Goal: Information Seeking & Learning: Understand process/instructions

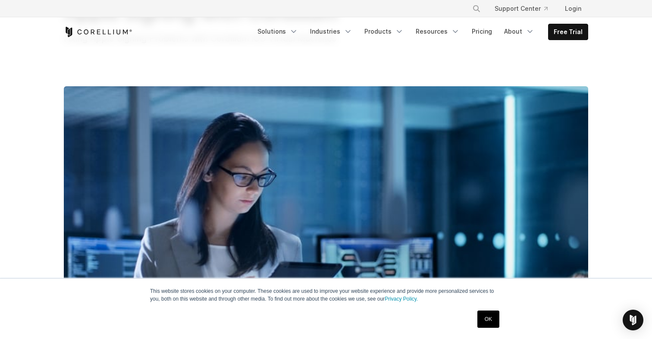
click at [490, 320] on link "OK" at bounding box center [489, 319] width 22 height 17
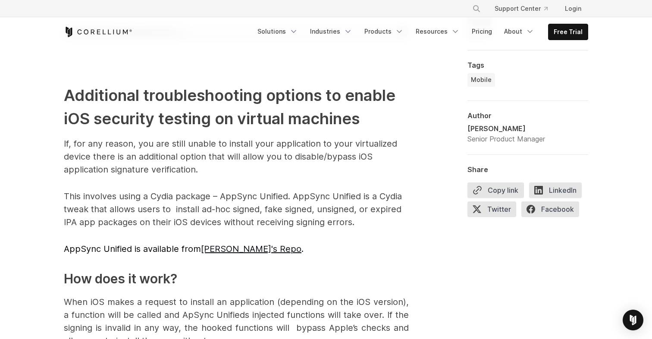
scroll to position [1916, 0]
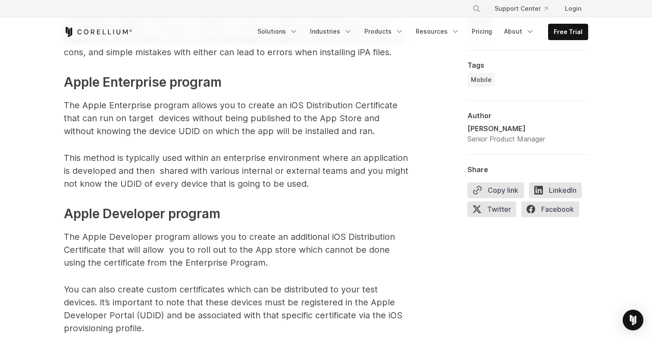
scroll to position [653, 0]
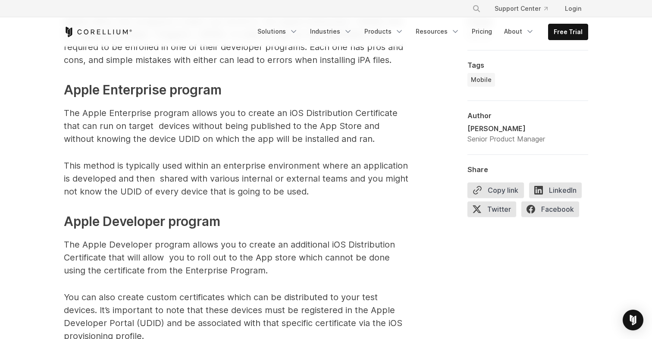
click at [127, 89] on h3 "Apple Enterprise program" at bounding box center [236, 89] width 345 height 19
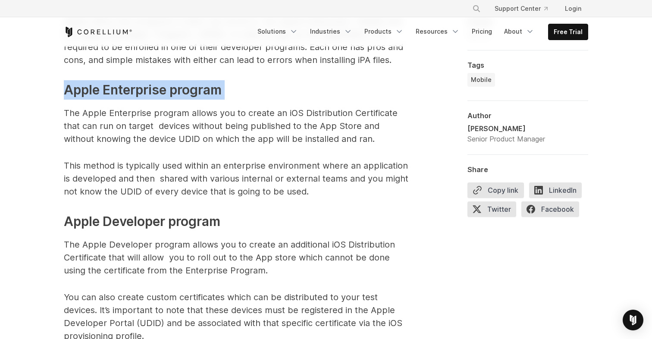
click at [127, 89] on h3 "Apple Enterprise program" at bounding box center [236, 89] width 345 height 19
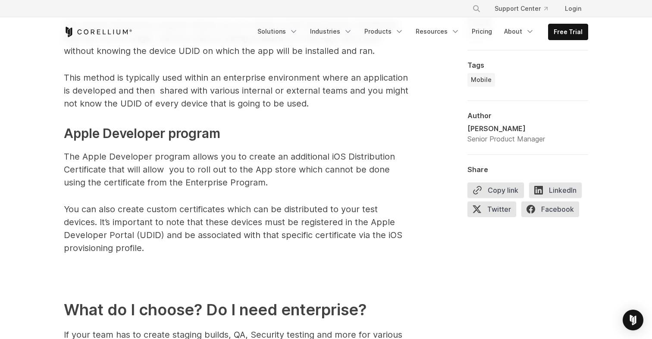
scroll to position [749, 0]
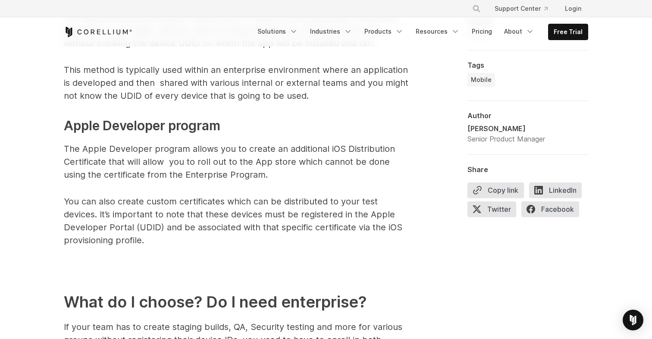
click at [137, 125] on h3 "Apple Developer program" at bounding box center [236, 125] width 345 height 19
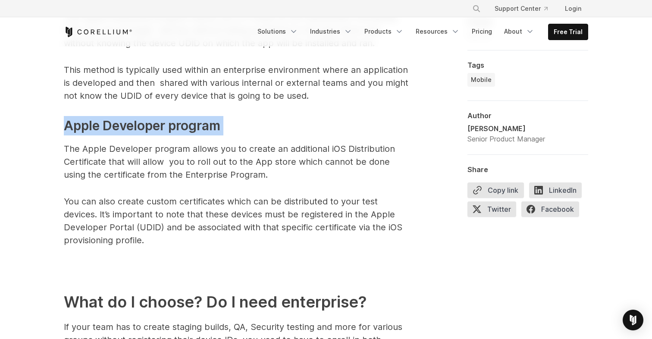
click at [137, 125] on h3 "Apple Developer program" at bounding box center [236, 125] width 345 height 19
click at [92, 132] on h3 "Apple Developer program" at bounding box center [236, 125] width 345 height 19
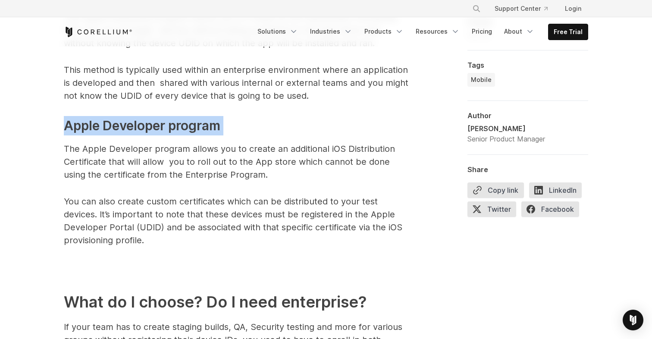
click at [92, 132] on h3 "Apple Developer program" at bounding box center [236, 125] width 345 height 19
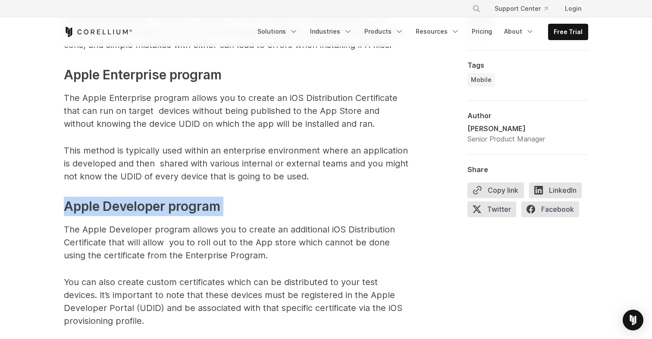
scroll to position [664, 0]
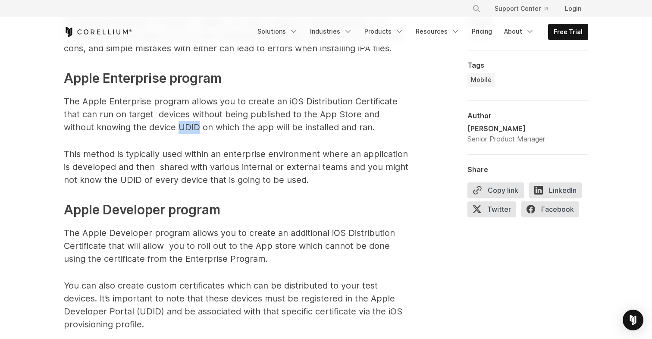
drag, startPoint x: 181, startPoint y: 128, endPoint x: 198, endPoint y: 128, distance: 16.8
click at [198, 128] on p "The Apple Enterprise program allows you to create an iOS Distribution Certifica…" at bounding box center [236, 114] width 345 height 39
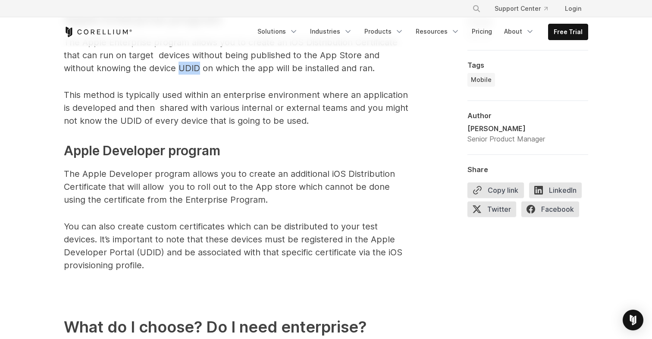
scroll to position [725, 0]
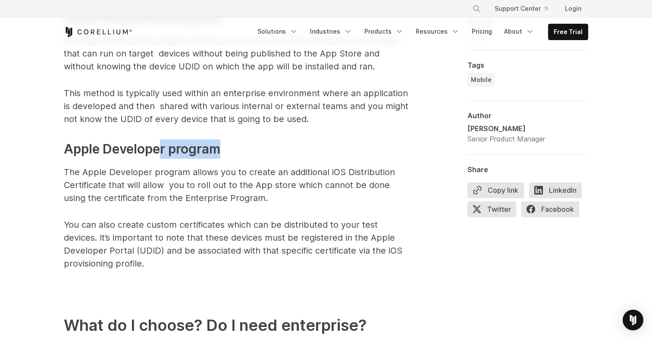
drag, startPoint x: 225, startPoint y: 151, endPoint x: 163, endPoint y: 151, distance: 62.1
click at [163, 151] on h3 "Apple Developer program" at bounding box center [236, 148] width 345 height 19
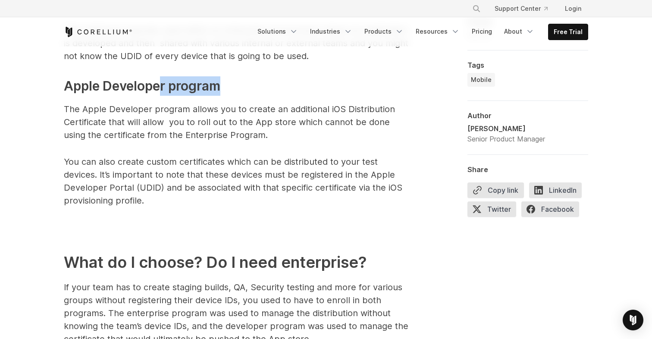
scroll to position [794, 0]
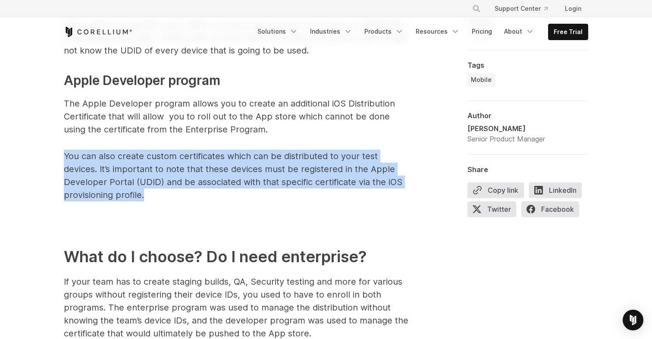
drag, startPoint x: 145, startPoint y: 195, endPoint x: 65, endPoint y: 157, distance: 88.2
click at [64, 157] on p "You can also create custom certificates which can be distributed to your test d…" at bounding box center [236, 176] width 345 height 52
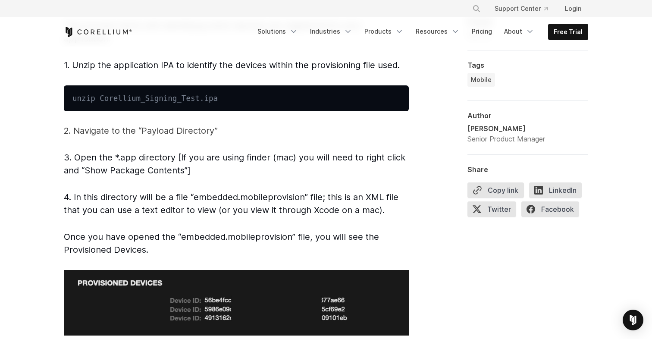
scroll to position [1467, 0]
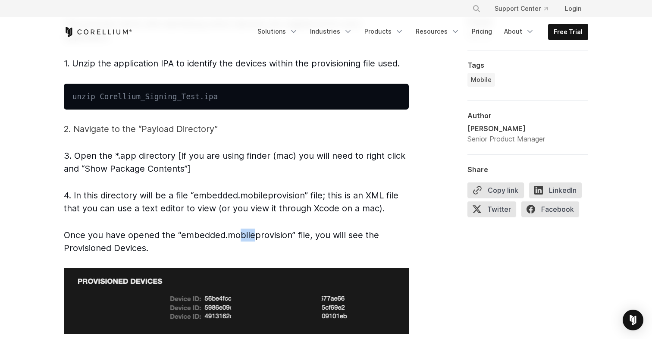
drag, startPoint x: 237, startPoint y: 235, endPoint x: 254, endPoint y: 235, distance: 17.3
click at [254, 235] on span "Once you have opened the “embedded.mobileprovision” file, you will see the Prov…" at bounding box center [221, 241] width 315 height 23
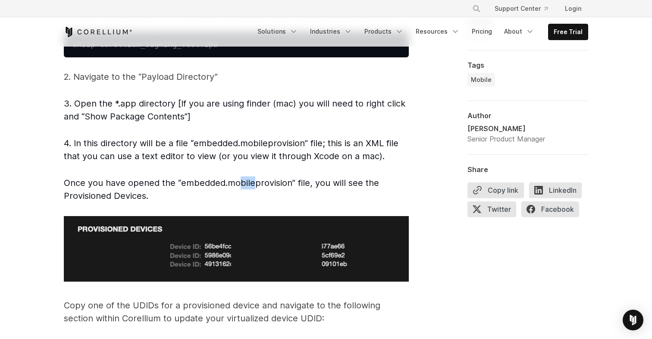
scroll to position [1521, 0]
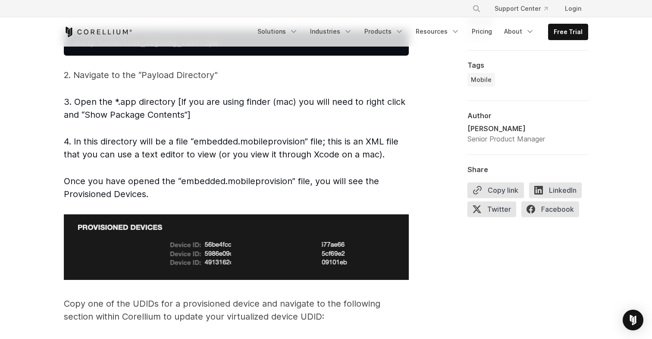
click at [289, 154] on span "4. In this directory will be a file “embedded.mobileprovision” file; this is an…" at bounding box center [231, 147] width 335 height 23
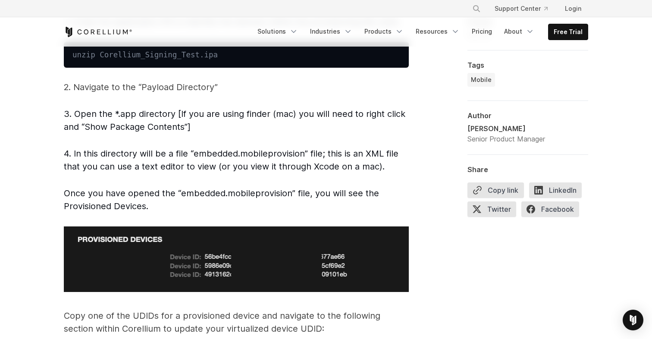
scroll to position [1504, 0]
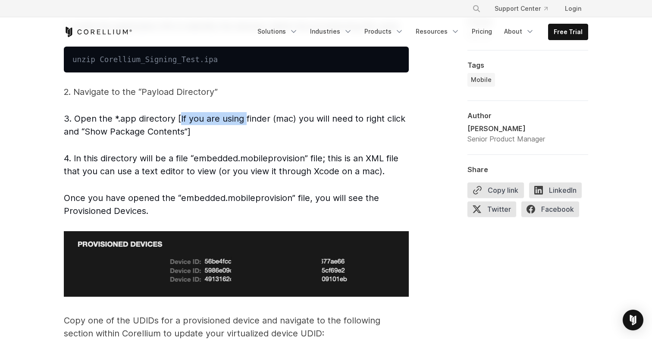
drag, startPoint x: 180, startPoint y: 123, endPoint x: 245, endPoint y: 124, distance: 64.3
click at [245, 124] on span "3. Open the *.app directory [If you are using finder (mac) you will need to rig…" at bounding box center [235, 124] width 342 height 23
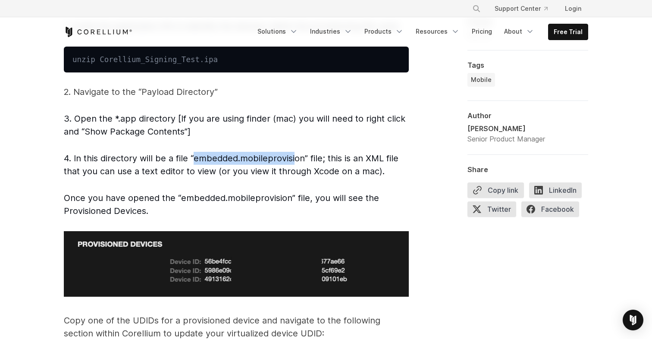
drag, startPoint x: 195, startPoint y: 160, endPoint x: 295, endPoint y: 159, distance: 99.7
click at [295, 159] on span "4. In this directory will be a file “embedded.mobileprovision” file; this is an…" at bounding box center [231, 164] width 335 height 23
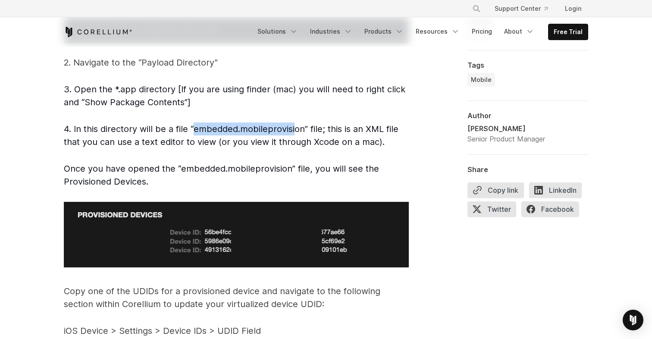
scroll to position [1534, 0]
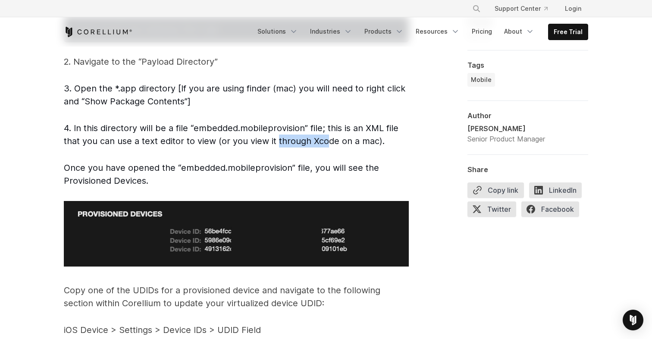
drag, startPoint x: 277, startPoint y: 141, endPoint x: 327, endPoint y: 146, distance: 50.3
click at [327, 146] on span "4. In this directory will be a file “embedded.mobileprovision” file; this is an…" at bounding box center [231, 134] width 335 height 23
click at [318, 145] on span "4. In this directory will be a file “embedded.mobileprovision” file; this is an…" at bounding box center [231, 134] width 335 height 23
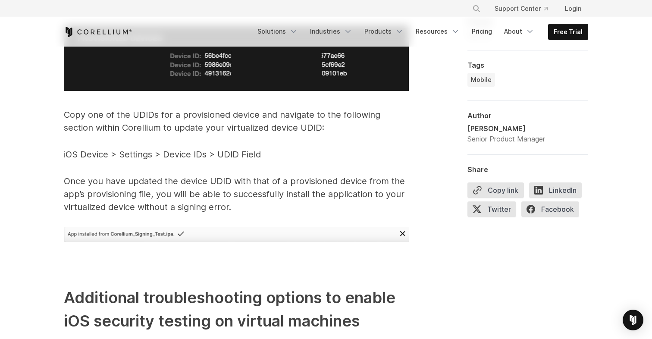
scroll to position [1715, 0]
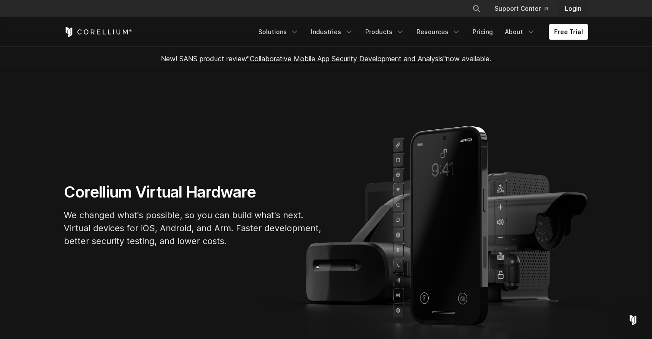
click at [573, 7] on link "Login" at bounding box center [573, 9] width 30 height 16
